Goal: Task Accomplishment & Management: Use online tool/utility

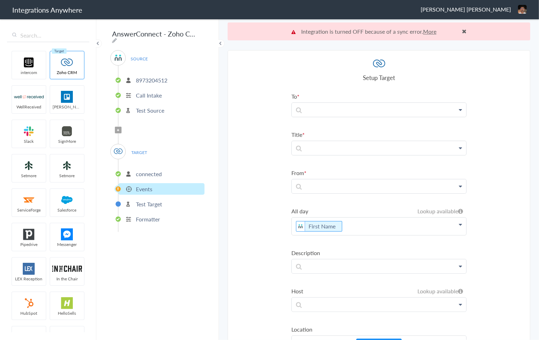
scroll to position [18, 0]
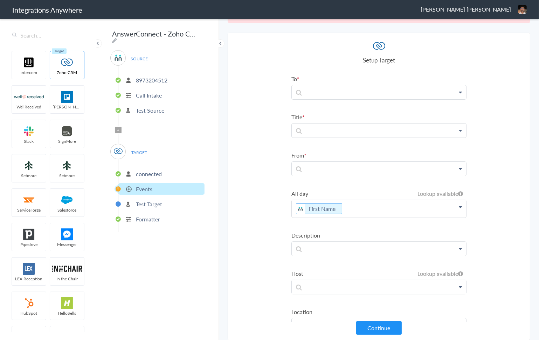
click at [145, 171] on p "connected" at bounding box center [149, 174] width 26 height 8
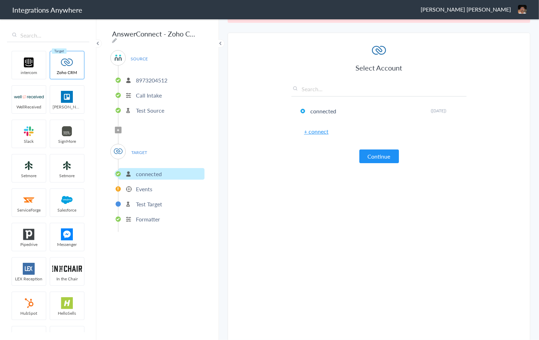
click at [297, 145] on div "Select Account connected Rename Delete ([DATE]) + connect Continue" at bounding box center [379, 103] width 175 height 120
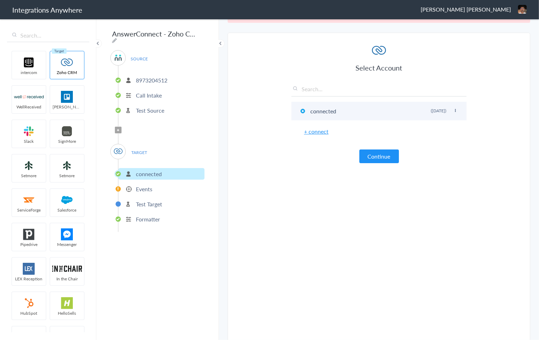
click at [456, 111] on icon at bounding box center [456, 111] width 4 height 4
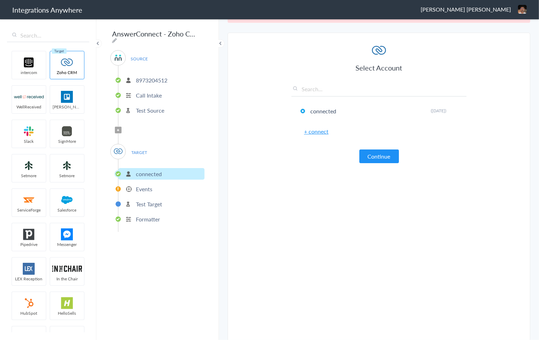
click at [397, 197] on article "Select Account connected Rename Delete ([DATE]) + connect Continue Setup Target…" at bounding box center [379, 189] width 175 height 293
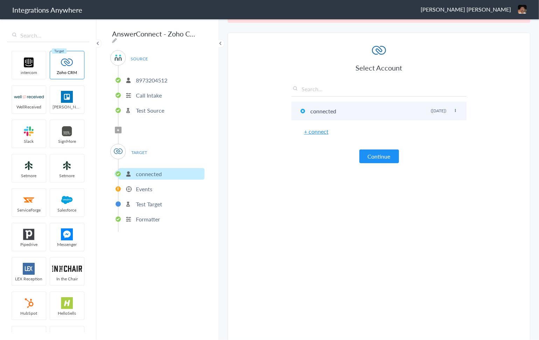
click at [456, 111] on icon at bounding box center [456, 111] width 4 height 4
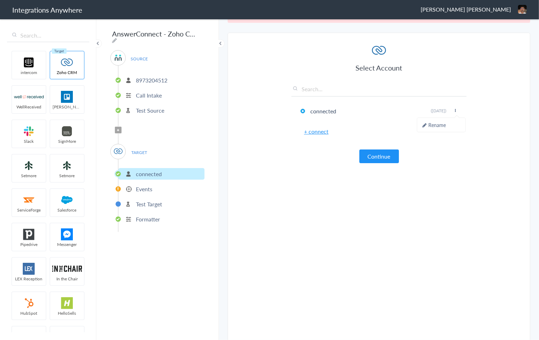
click at [422, 210] on article "Select Account connected Rename Delete ([DATE]) + connect Continue Setup Target…" at bounding box center [379, 189] width 175 height 293
click at [280, 256] on section "Select Account 8973204512 Rename Delete ([DATE]) + connect Continue Setup Sourc…" at bounding box center [379, 188] width 303 height 311
click at [303, 226] on article "Select Account connected Rename Delete ([DATE]) + connect Continue Setup Target…" at bounding box center [379, 189] width 175 height 293
click at [173, 251] on div "AnswerConnect - Zoho CRM SOURCE [PHONE_NUMBER] Call Intake Test Source Filter A…" at bounding box center [157, 178] width 123 height 321
click at [144, 187] on p "Events" at bounding box center [144, 189] width 16 height 8
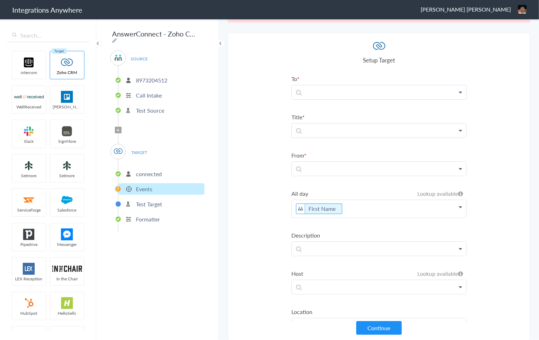
click at [143, 172] on p "connected" at bounding box center [149, 174] width 26 height 8
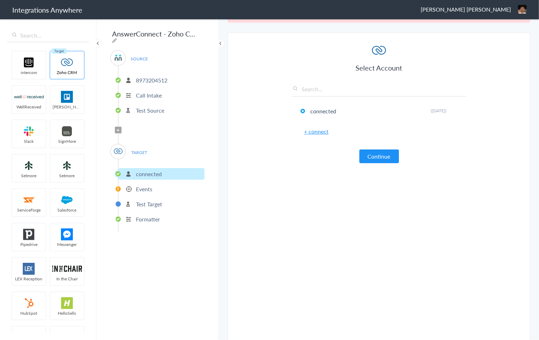
click at [141, 148] on span "TARGET" at bounding box center [139, 152] width 27 height 9
click at [163, 254] on div "AnswerConnect - Zoho CRM SOURCE [PHONE_NUMBER] Call Intake Test Source Filter A…" at bounding box center [157, 178] width 123 height 321
click at [166, 285] on div "AnswerConnect - Zoho CRM SOURCE [PHONE_NUMBER] Call Intake Test Source Filter A…" at bounding box center [157, 178] width 123 height 321
click at [327, 230] on article "Select Account connected Rename Delete ([DATE]) + connect Continue Setup Target…" at bounding box center [379, 189] width 175 height 293
click at [225, 255] on main "Integration is turned OFF because of a sync error. More Trigger Connect Action …" at bounding box center [379, 178] width 320 height 321
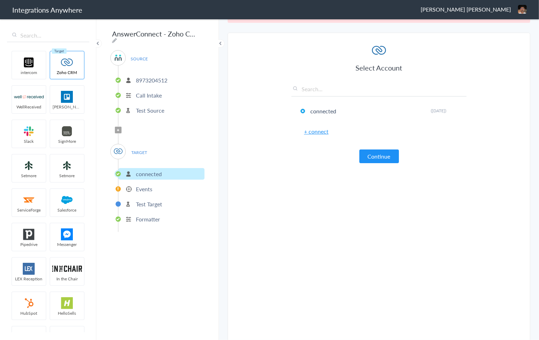
click at [246, 104] on section "Select Account 8973204512 Rename Delete ([DATE]) + connect Continue Setup Sourc…" at bounding box center [379, 188] width 303 height 311
click at [222, 43] on span at bounding box center [220, 43] width 8 height 8
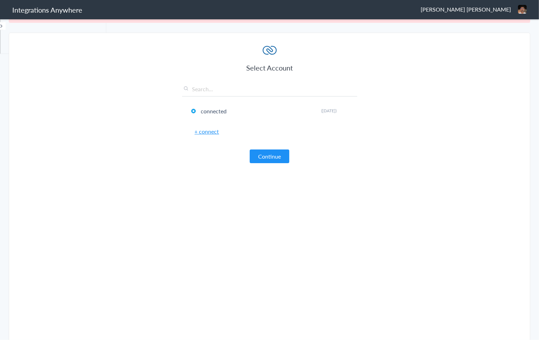
click at [1, 27] on span at bounding box center [1, 26] width 8 height 8
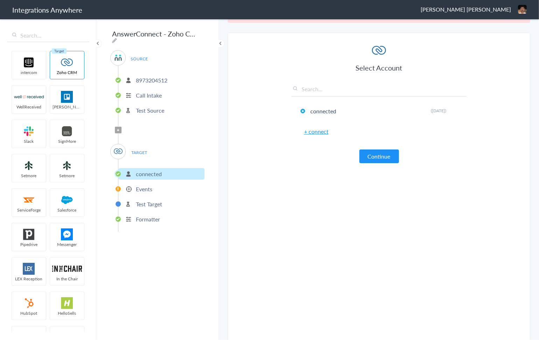
scroll to position [0, 0]
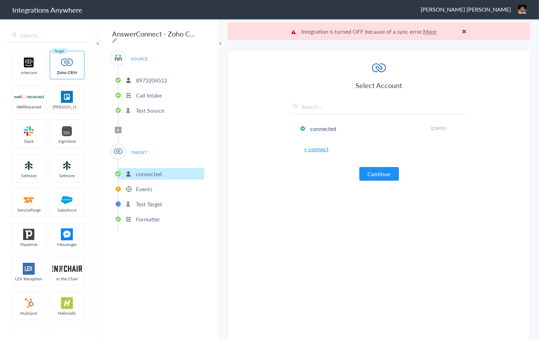
click at [259, 92] on section "Select Account 8973204512 Rename Delete ([DATE]) + connect Continue Setup Sourc…" at bounding box center [379, 205] width 303 height 311
click at [466, 30] on span at bounding box center [464, 31] width 5 height 6
